Goal: Task Accomplishment & Management: Manage account settings

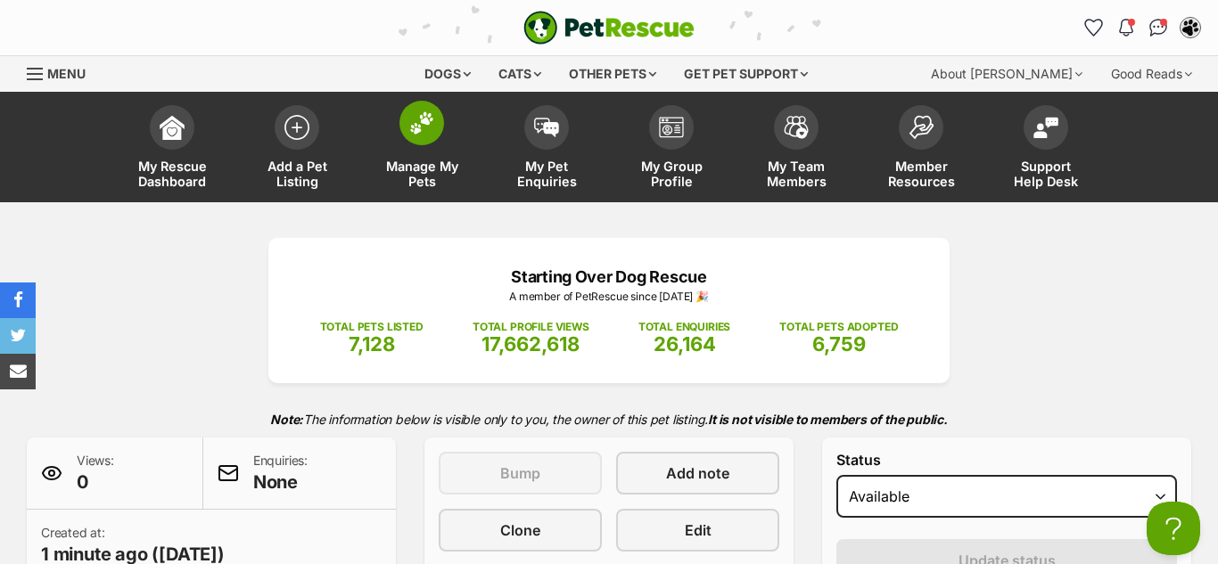
click at [410, 137] on span at bounding box center [421, 123] width 45 height 45
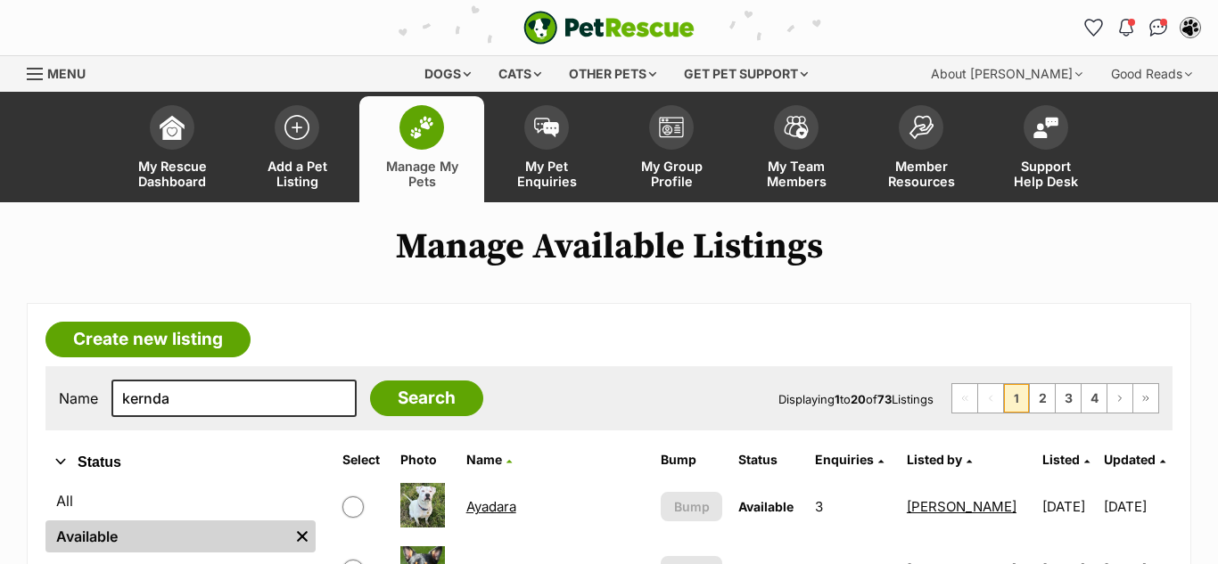
type input "kernda"
click at [370, 381] on input "Search" at bounding box center [426, 399] width 113 height 36
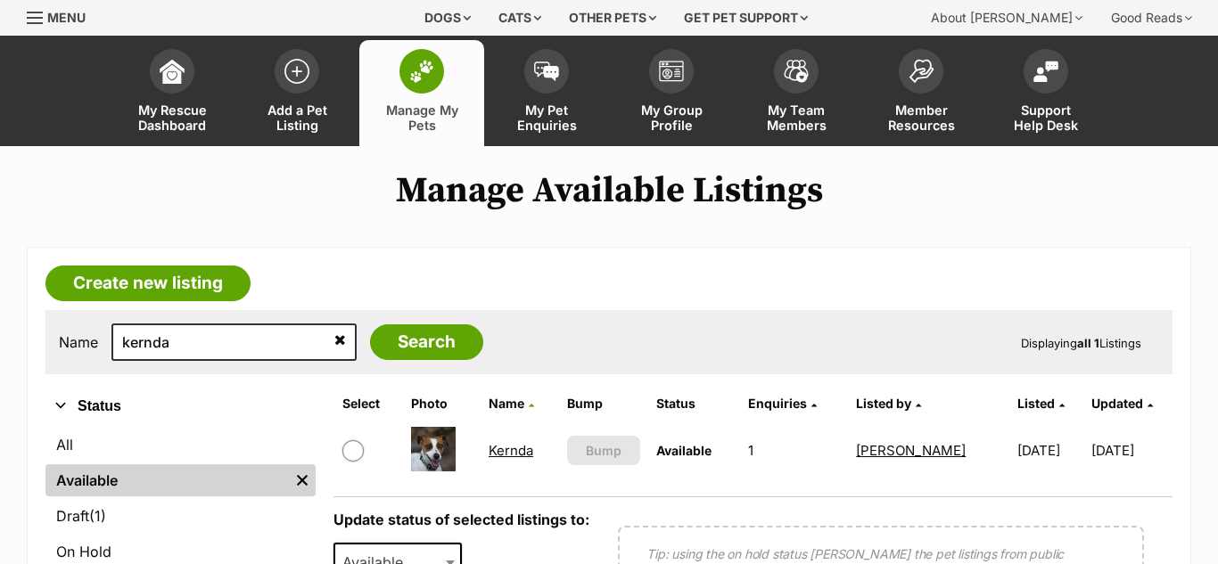
click at [514, 451] on link "Kernda" at bounding box center [511, 450] width 45 height 17
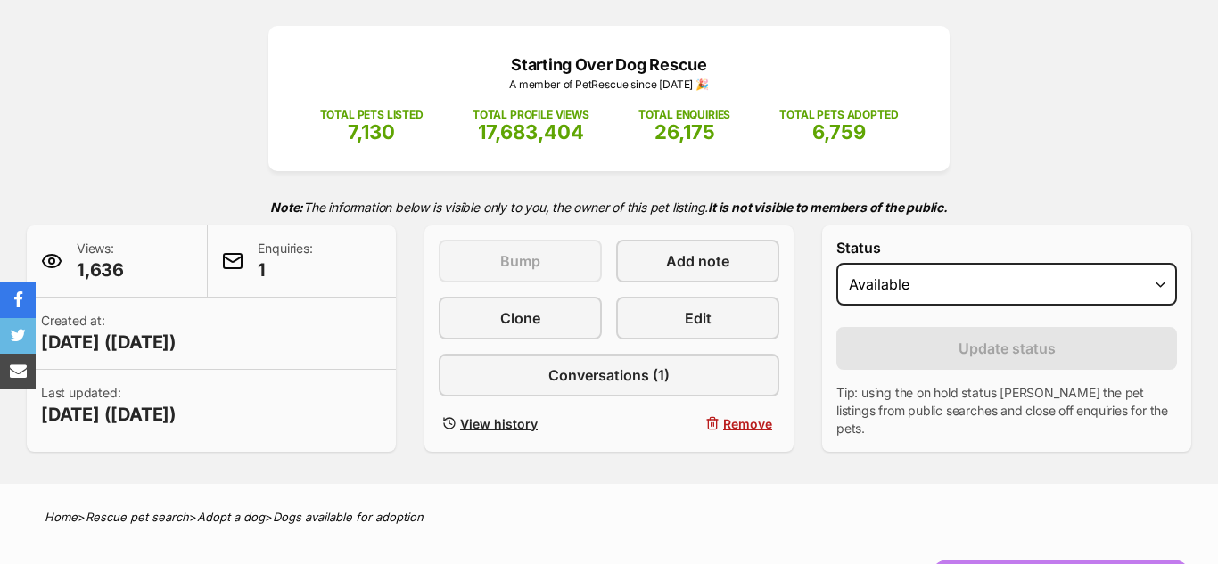
scroll to position [212, 0]
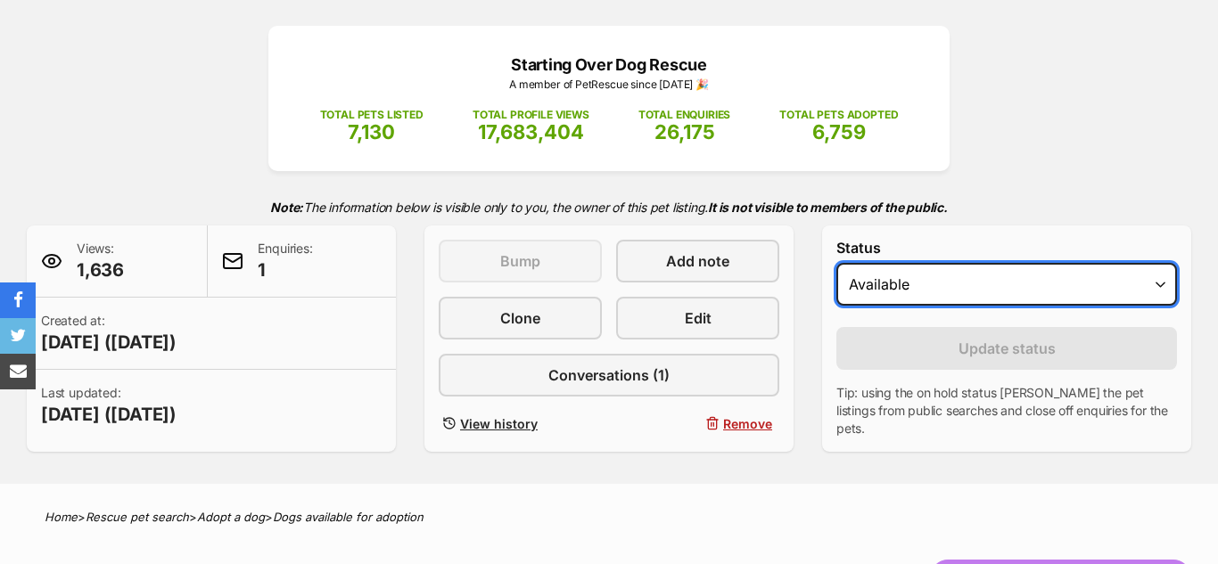
click at [1151, 285] on select "Draft - not available as listing has enquires Available On hold Adopted" at bounding box center [1006, 284] width 341 height 43
select select "on_hold"
click at [836, 263] on select "Draft - not available as listing has enquires Available On hold Adopted" at bounding box center [1006, 284] width 341 height 43
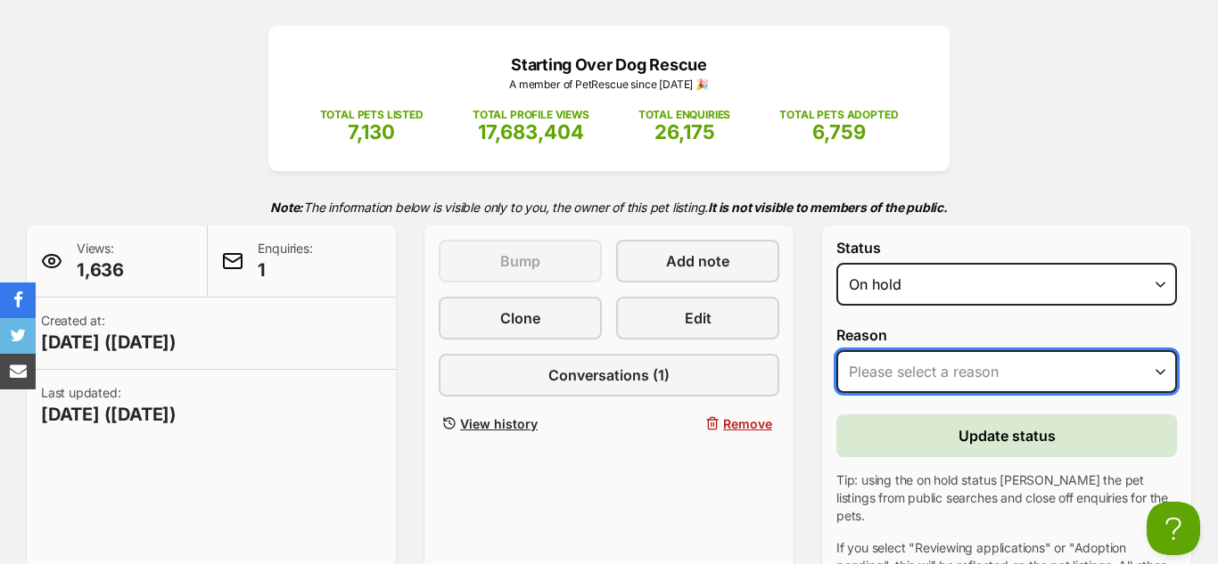
click at [930, 368] on select "Please select a reason Medical reasons Reviewing applications Adoption pending …" at bounding box center [1006, 371] width 341 height 43
select select "reviewing_applications"
click at [836, 350] on select "Please select a reason Medical reasons Reviewing applications Adoption pending …" at bounding box center [1006, 371] width 341 height 43
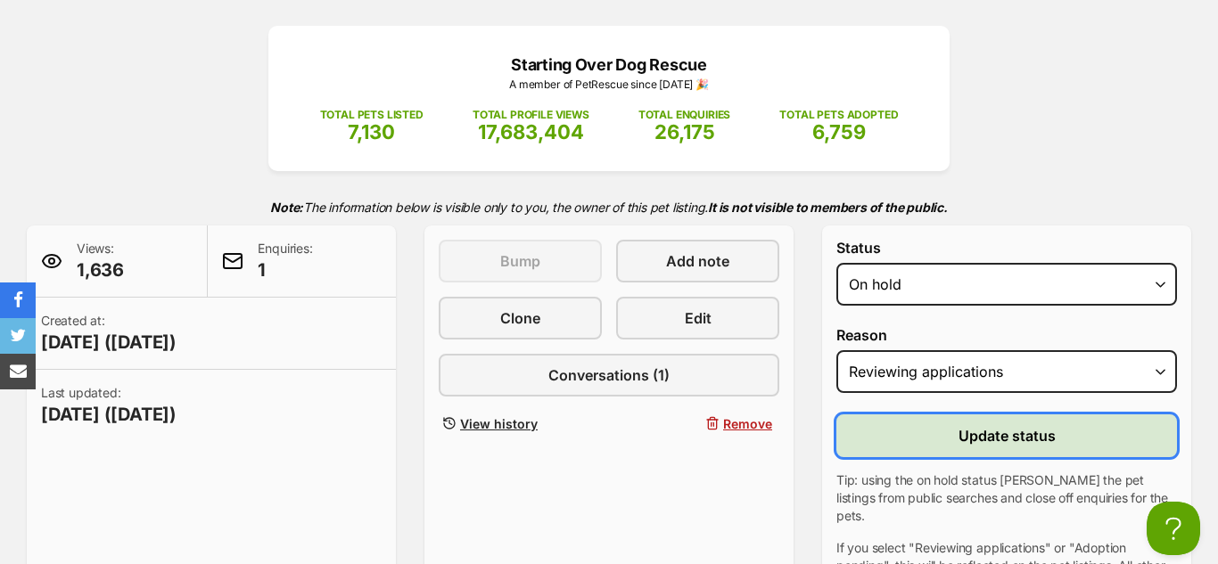
click at [1016, 442] on span "Update status" at bounding box center [1007, 435] width 97 height 21
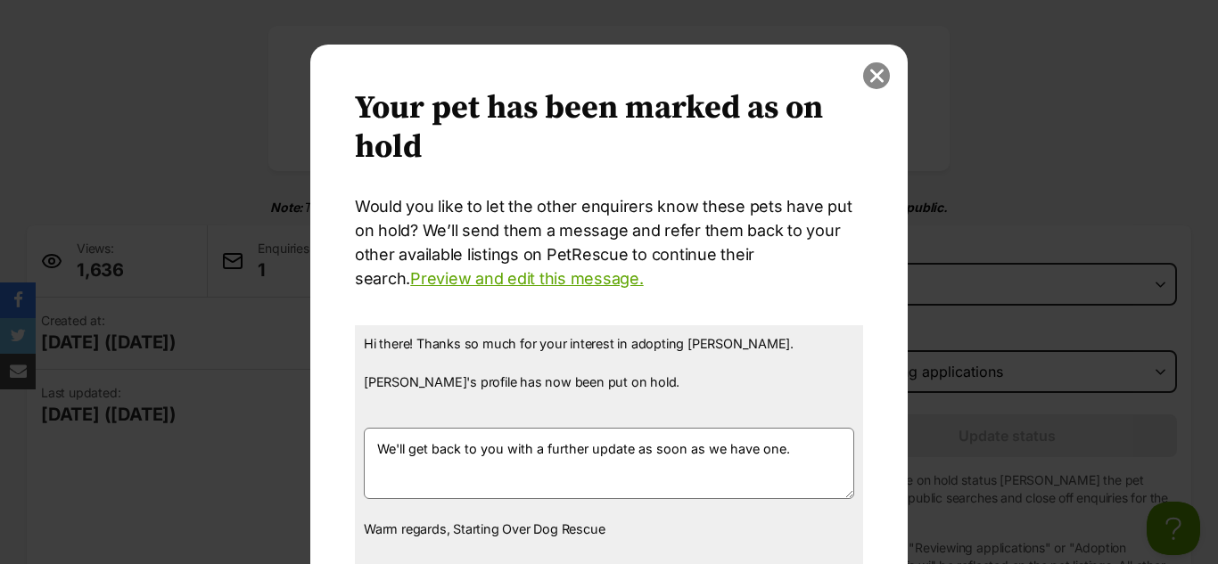
click at [876, 77] on button "close" at bounding box center [876, 75] width 27 height 27
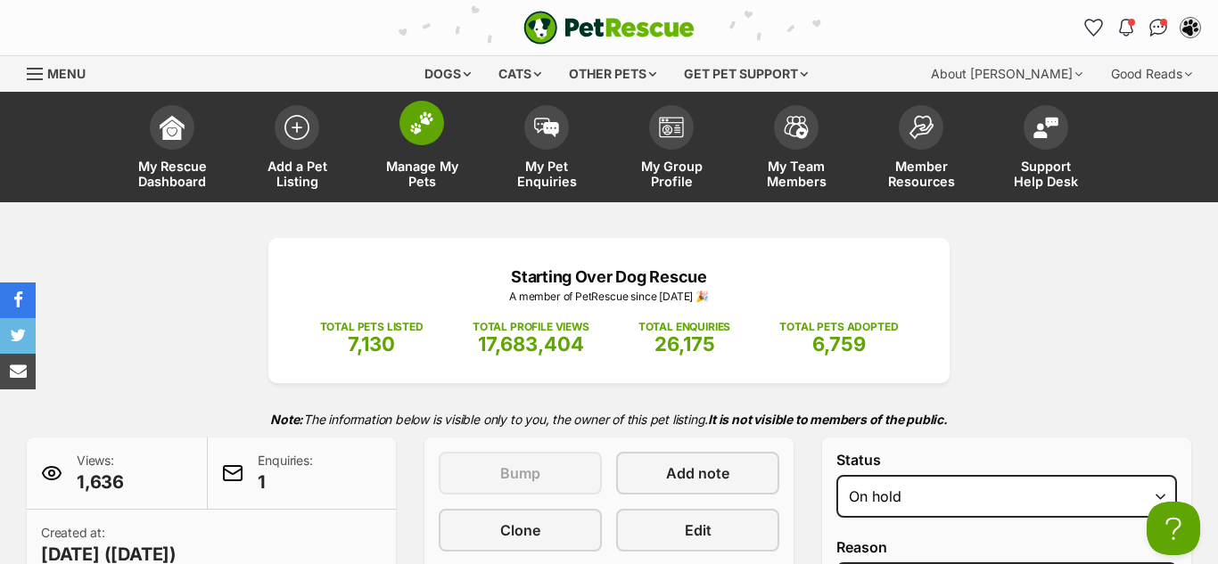
click at [422, 132] on img at bounding box center [421, 122] width 25 height 23
